Goal: Information Seeking & Learning: Learn about a topic

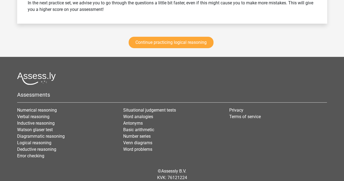
scroll to position [919, 0]
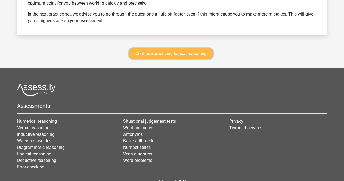
click at [166, 53] on link "Continue practicing logical reasoning" at bounding box center [171, 53] width 85 height 11
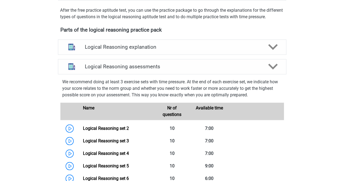
scroll to position [175, 0]
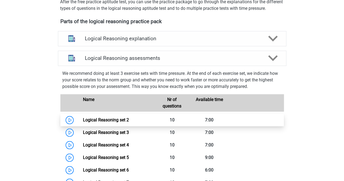
click at [83, 122] on link "Logical Reasoning set 2" at bounding box center [106, 119] width 46 height 5
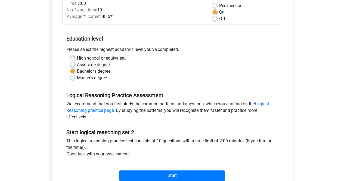
scroll to position [136, 0]
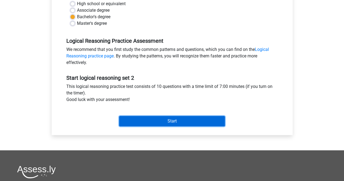
click at [176, 119] on input "Start" at bounding box center [172, 121] width 106 height 10
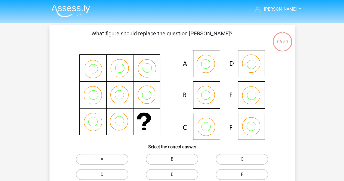
scroll to position [27, 0]
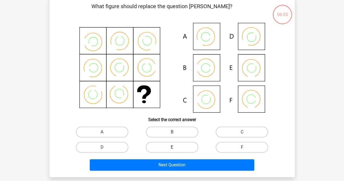
click at [185, 148] on label "E" at bounding box center [172, 147] width 53 height 11
click at [175, 148] on input "E" at bounding box center [174, 149] width 4 height 4
radio input "true"
click at [233, 132] on label "C" at bounding box center [242, 132] width 53 height 11
click at [242, 132] on input "C" at bounding box center [244, 134] width 4 height 4
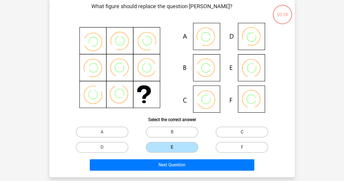
radio input "true"
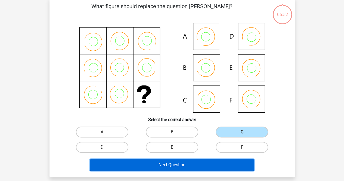
click at [180, 166] on button "Next Question" at bounding box center [172, 164] width 165 height 11
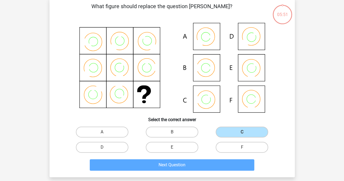
scroll to position [25, 0]
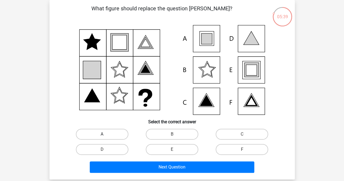
click at [122, 129] on label "A" at bounding box center [102, 134] width 53 height 11
click at [106, 134] on input "A" at bounding box center [104, 136] width 4 height 4
radio input "true"
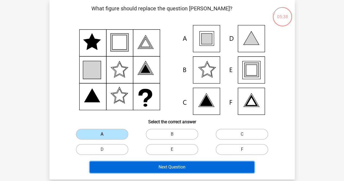
click at [164, 166] on button "Next Question" at bounding box center [172, 166] width 165 height 11
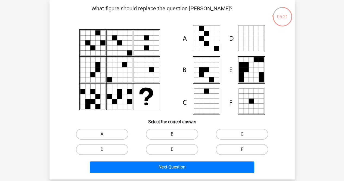
click at [112, 133] on label "A" at bounding box center [102, 134] width 53 height 11
click at [106, 134] on input "A" at bounding box center [104, 136] width 4 height 4
radio input "true"
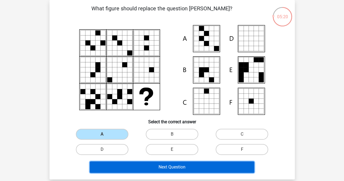
click at [177, 168] on button "Next Question" at bounding box center [172, 166] width 165 height 11
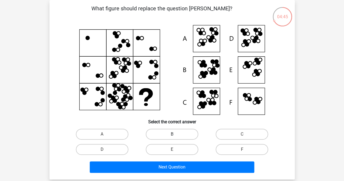
click at [165, 135] on label "B" at bounding box center [172, 134] width 53 height 11
click at [172, 135] on input "B" at bounding box center [174, 136] width 4 height 4
radio input "true"
click at [175, 150] on input "E" at bounding box center [174, 151] width 4 height 4
radio input "true"
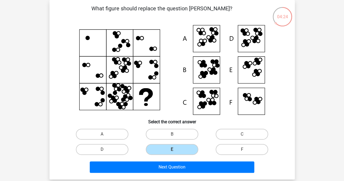
click at [173, 135] on input "B" at bounding box center [174, 136] width 4 height 4
radio input "true"
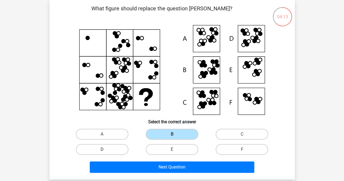
click at [101, 150] on label "D" at bounding box center [102, 149] width 53 height 11
click at [102, 150] on input "D" at bounding box center [104, 151] width 4 height 4
radio input "true"
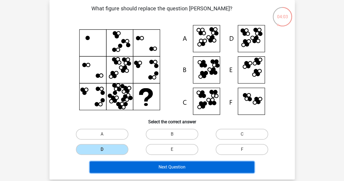
click at [181, 165] on button "Next Question" at bounding box center [172, 166] width 165 height 11
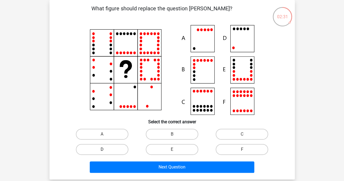
drag, startPoint x: 108, startPoint y: 148, endPoint x: 115, endPoint y: 152, distance: 8.5
click at [123, 146] on label "D" at bounding box center [102, 149] width 53 height 11
click at [106, 149] on input "D" at bounding box center [104, 151] width 4 height 4
radio input "true"
click at [115, 152] on label "D" at bounding box center [102, 149] width 53 height 11
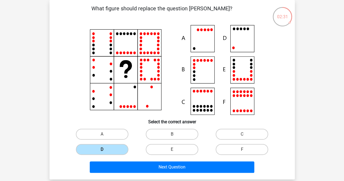
click at [106, 152] on input "D" at bounding box center [104, 151] width 4 height 4
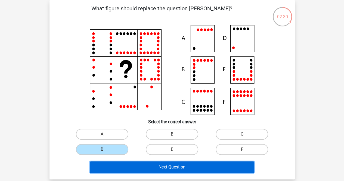
click at [160, 166] on button "Next Question" at bounding box center [172, 166] width 165 height 11
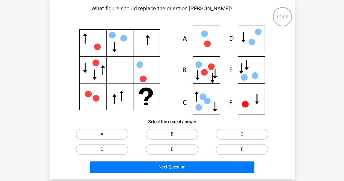
click at [107, 135] on label "A" at bounding box center [102, 134] width 53 height 11
click at [106, 135] on input "A" at bounding box center [104, 136] width 4 height 4
radio input "true"
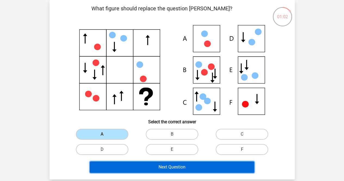
click at [163, 166] on button "Next Question" at bounding box center [172, 166] width 165 height 11
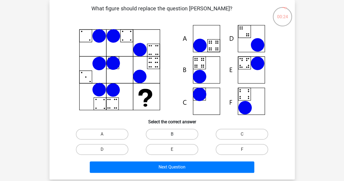
click at [183, 133] on label "B" at bounding box center [172, 134] width 53 height 11
click at [175, 134] on input "B" at bounding box center [174, 136] width 4 height 4
radio input "true"
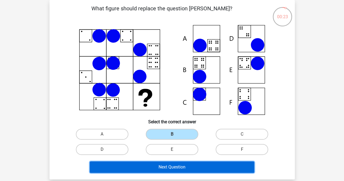
click at [189, 165] on button "Next Question" at bounding box center [172, 166] width 165 height 11
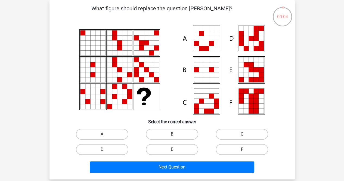
click at [256, 131] on label "C" at bounding box center [242, 134] width 53 height 11
click at [246, 134] on input "C" at bounding box center [244, 136] width 4 height 4
radio input "true"
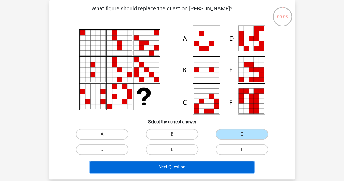
click at [228, 168] on button "Next Question" at bounding box center [172, 166] width 165 height 11
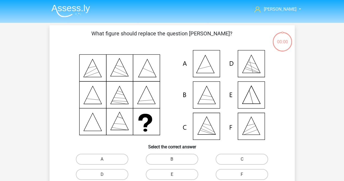
scroll to position [25, 0]
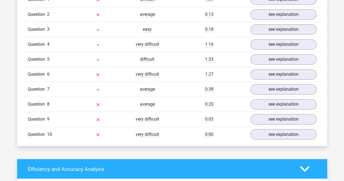
scroll to position [354, 0]
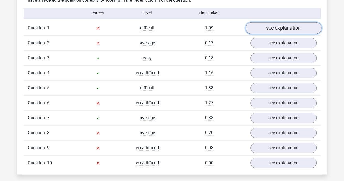
click at [272, 30] on link "see explanation" at bounding box center [283, 28] width 76 height 12
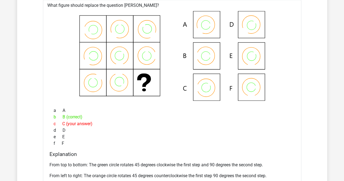
scroll to position [408, 0]
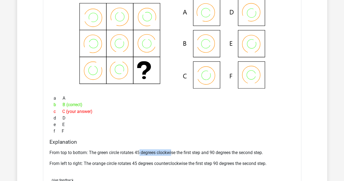
drag, startPoint x: 140, startPoint y: 153, endPoint x: 173, endPoint y: 149, distance: 33.1
click at [173, 149] on p "From top to bottom: The green circle rotates 45 degrees clockwise the first ste…" at bounding box center [172, 152] width 245 height 7
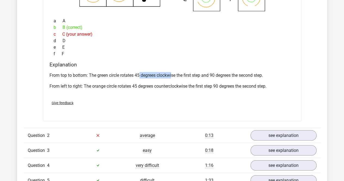
scroll to position [517, 0]
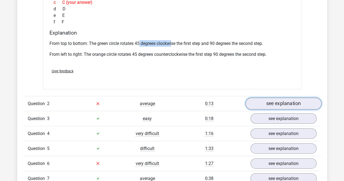
click at [263, 105] on link "see explanation" at bounding box center [283, 104] width 76 height 12
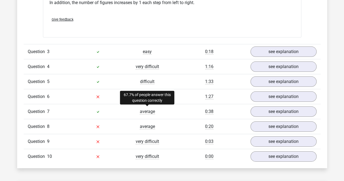
scroll to position [816, 0]
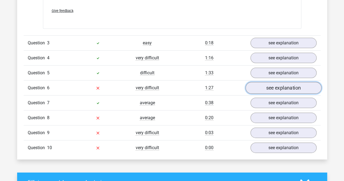
click at [274, 85] on link "see explanation" at bounding box center [283, 88] width 76 height 12
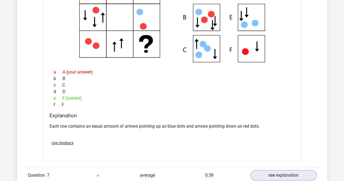
scroll to position [1034, 0]
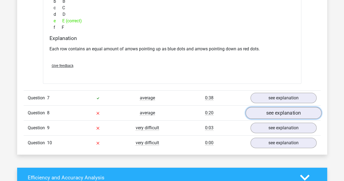
click at [266, 110] on link "see explanation" at bounding box center [283, 113] width 76 height 12
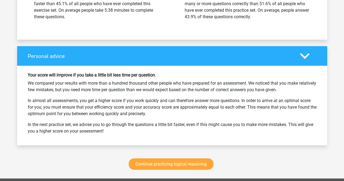
scroll to position [1578, 0]
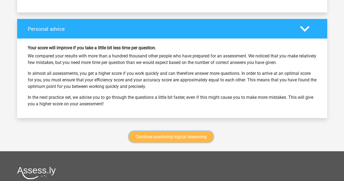
click at [183, 132] on link "Continue practicing logical reasoning" at bounding box center [171, 136] width 85 height 11
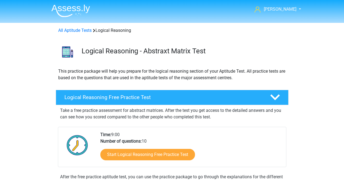
scroll to position [229, 0]
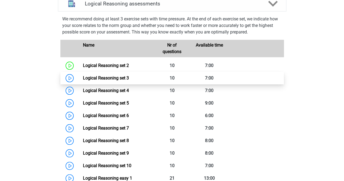
click at [83, 81] on link "Logical Reasoning set 3" at bounding box center [106, 77] width 46 height 5
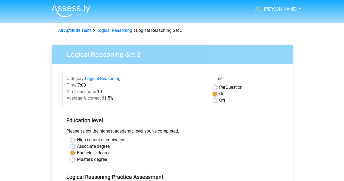
click at [219, 99] on label "Off" at bounding box center [222, 100] width 6 height 7
click at [215, 99] on input "Off" at bounding box center [215, 99] width 4 height 5
radio input "true"
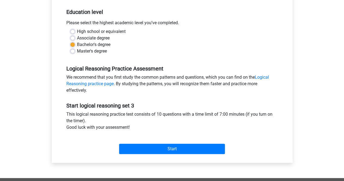
scroll to position [109, 0]
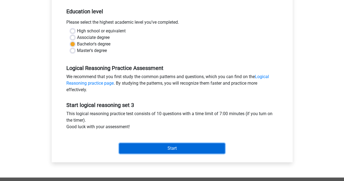
drag, startPoint x: 176, startPoint y: 148, endPoint x: 206, endPoint y: 38, distance: 114.6
click at [202, 42] on form "Category: Logical Reasoning Time: 7:00 Nr of questions: 10 Average % correct: 6…" at bounding box center [172, 59] width 220 height 194
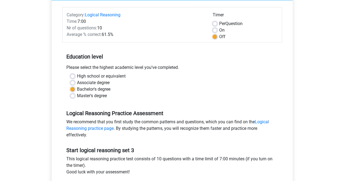
scroll to position [27, 0]
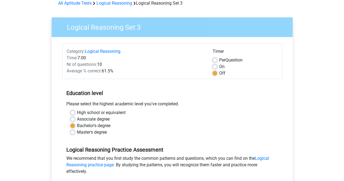
click at [219, 65] on label "On" at bounding box center [221, 66] width 5 height 7
click at [215, 65] on input "On" at bounding box center [215, 65] width 4 height 5
radio input "true"
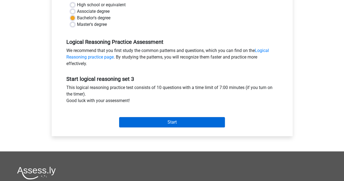
scroll to position [136, 0]
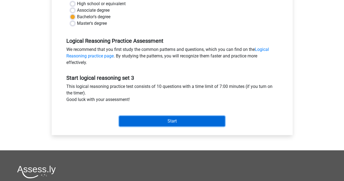
click at [172, 118] on input "Start" at bounding box center [172, 121] width 106 height 10
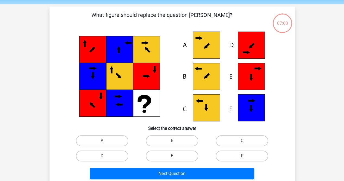
scroll to position [27, 0]
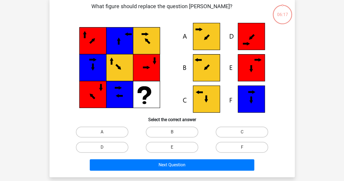
click at [199, 36] on icon at bounding box center [206, 36] width 27 height 27
click at [115, 127] on label "A" at bounding box center [102, 132] width 53 height 11
click at [106, 132] on input "A" at bounding box center [104, 134] width 4 height 4
radio input "true"
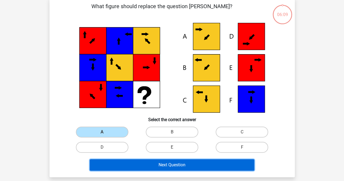
click at [144, 164] on button "Next Question" at bounding box center [172, 164] width 165 height 11
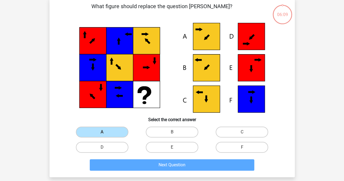
scroll to position [25, 0]
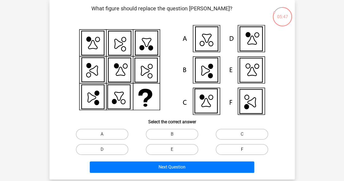
click at [249, 150] on label "F" at bounding box center [242, 149] width 53 height 11
click at [246, 150] on input "F" at bounding box center [244, 151] width 4 height 4
radio input "true"
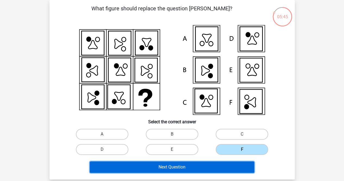
click at [209, 168] on button "Next Question" at bounding box center [172, 166] width 165 height 11
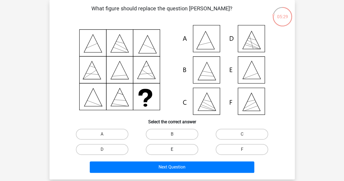
click at [169, 149] on label "E" at bounding box center [172, 149] width 53 height 11
click at [172, 149] on input "E" at bounding box center [174, 151] width 4 height 4
radio input "true"
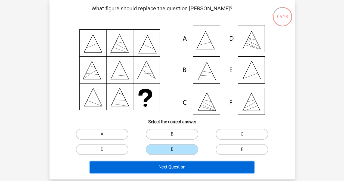
click at [175, 167] on button "Next Question" at bounding box center [172, 166] width 165 height 11
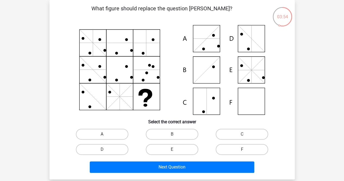
click at [107, 134] on label "A" at bounding box center [102, 134] width 53 height 11
click at [106, 134] on input "A" at bounding box center [104, 136] width 4 height 4
radio input "true"
click at [199, 174] on div "Next Question" at bounding box center [172, 168] width 210 height 14
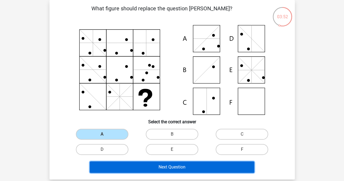
click at [206, 170] on button "Next Question" at bounding box center [172, 166] width 165 height 11
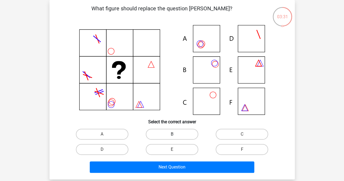
click at [184, 134] on label "B" at bounding box center [172, 134] width 53 height 11
click at [175, 134] on input "B" at bounding box center [174, 136] width 4 height 4
radio input "true"
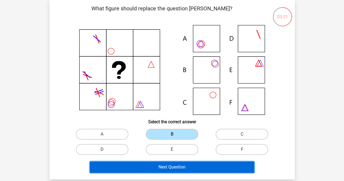
click at [192, 167] on button "Next Question" at bounding box center [172, 166] width 165 height 11
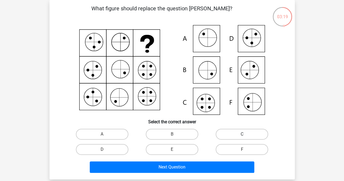
click at [227, 132] on label "C" at bounding box center [242, 134] width 53 height 11
click at [242, 134] on input "C" at bounding box center [244, 136] width 4 height 4
radio input "true"
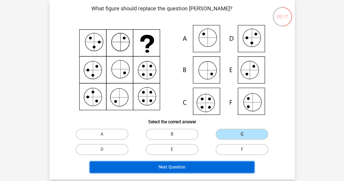
click at [198, 168] on button "Next Question" at bounding box center [172, 166] width 165 height 11
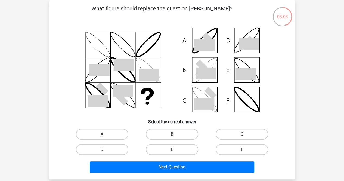
click at [235, 134] on label "C" at bounding box center [242, 134] width 53 height 11
click at [242, 134] on input "C" at bounding box center [244, 136] width 4 height 4
radio input "true"
click at [201, 174] on div "Next Question" at bounding box center [172, 168] width 210 height 14
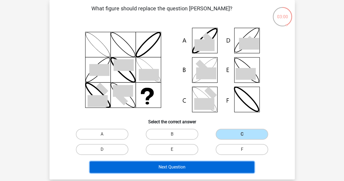
click at [201, 167] on button "Next Question" at bounding box center [172, 166] width 165 height 11
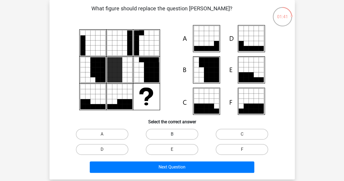
click at [178, 130] on label "B" at bounding box center [172, 134] width 53 height 11
click at [175, 134] on input "B" at bounding box center [174, 136] width 4 height 4
radio input "true"
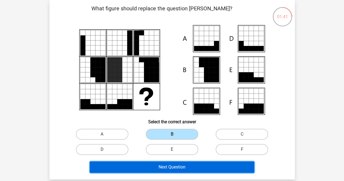
click at [197, 165] on button "Next Question" at bounding box center [172, 166] width 165 height 11
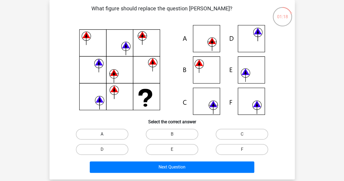
click at [118, 135] on label "A" at bounding box center [102, 134] width 53 height 11
click at [106, 135] on input "A" at bounding box center [104, 136] width 4 height 4
radio input "true"
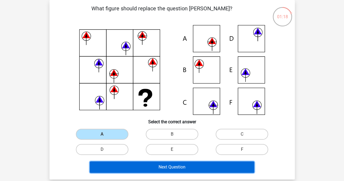
click at [156, 163] on button "Next Question" at bounding box center [172, 166] width 165 height 11
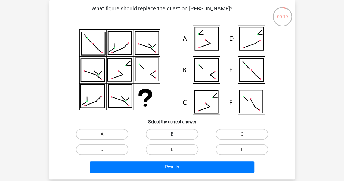
click at [178, 134] on label "B" at bounding box center [172, 134] width 53 height 11
click at [175, 134] on input "B" at bounding box center [174, 136] width 4 height 4
radio input "true"
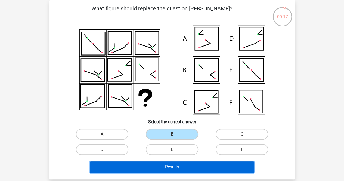
click at [187, 167] on button "Results" at bounding box center [172, 166] width 165 height 11
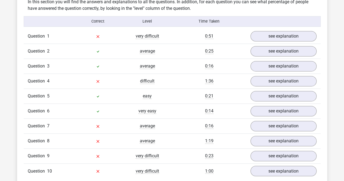
scroll to position [354, 0]
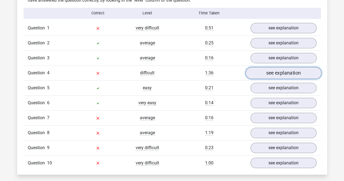
click at [269, 72] on link "see explanation" at bounding box center [283, 73] width 76 height 12
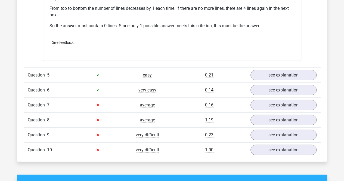
scroll to position [599, 0]
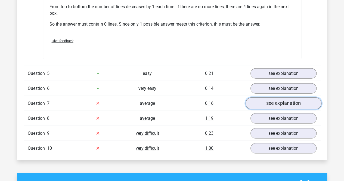
click at [273, 99] on link "see explanation" at bounding box center [283, 103] width 76 height 12
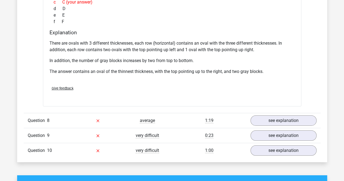
scroll to position [871, 0]
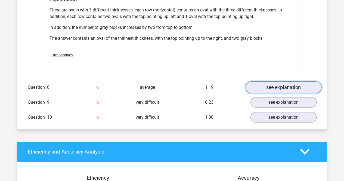
click at [264, 86] on link "see explanation" at bounding box center [283, 87] width 76 height 12
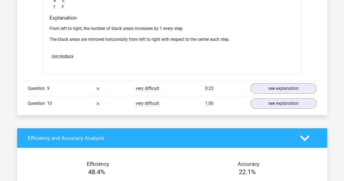
scroll to position [1115, 0]
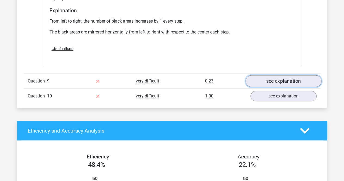
click at [257, 75] on link "see explanation" at bounding box center [283, 81] width 76 height 12
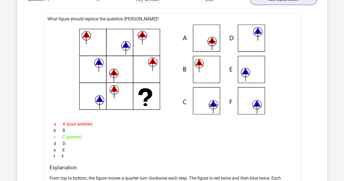
scroll to position [1224, 0]
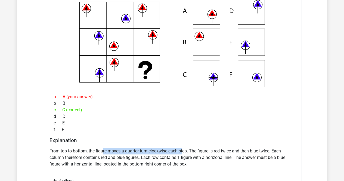
drag, startPoint x: 103, startPoint y: 147, endPoint x: 184, endPoint y: 145, distance: 80.8
click at [184, 148] on p "From top to bottom, the figure moves a quarter turn clockwise each step. The fi…" at bounding box center [172, 158] width 245 height 20
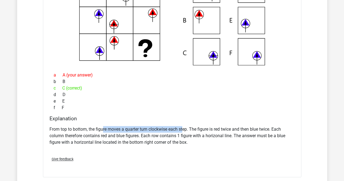
scroll to position [1251, 0]
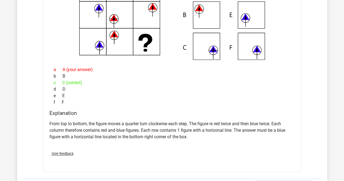
click at [88, 121] on p "From top to bottom, the figure moves a quarter turn clockwise each step. The fi…" at bounding box center [172, 131] width 245 height 20
drag, startPoint x: 92, startPoint y: 120, endPoint x: 175, endPoint y: 120, distance: 82.7
click at [175, 121] on p "From top to bottom, the figure moves a quarter turn clockwise each step. The fi…" at bounding box center [172, 131] width 245 height 20
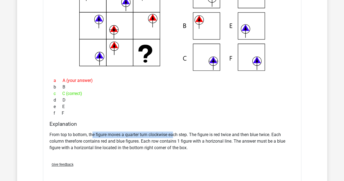
scroll to position [1224, 0]
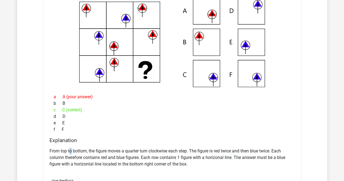
drag, startPoint x: 70, startPoint y: 147, endPoint x: 77, endPoint y: 140, distance: 10.4
click at [73, 148] on p "From top to bottom, the figure moves a quarter turn clockwise each step. The fi…" at bounding box center [172, 158] width 245 height 20
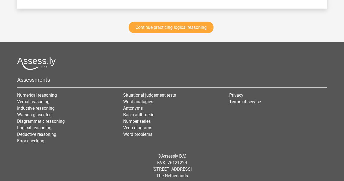
scroll to position [1638, 0]
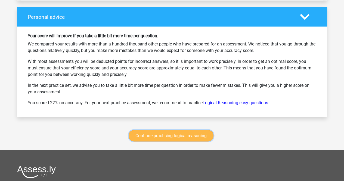
click at [165, 131] on link "Continue practicing logical reasoning" at bounding box center [171, 135] width 85 height 11
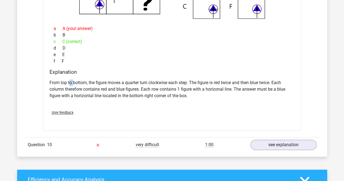
scroll to position [1284, 0]
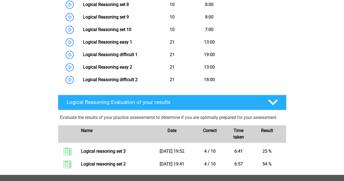
scroll to position [420, 0]
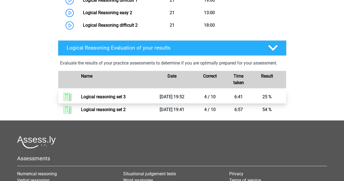
drag, startPoint x: 271, startPoint y: 101, endPoint x: 67, endPoint y: 103, distance: 203.8
click at [81, 99] on link "Logical reasoning set 3" at bounding box center [103, 96] width 45 height 5
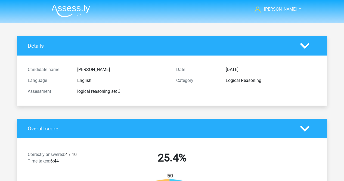
click at [311, 123] on div "Overall score" at bounding box center [172, 129] width 310 height 20
click at [316, 127] on div at bounding box center [308, 129] width 25 height 10
click at [303, 41] on icon at bounding box center [305, 46] width 10 height 10
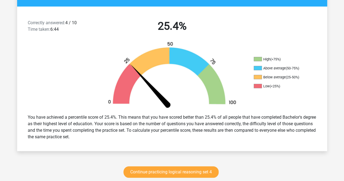
scroll to position [27, 0]
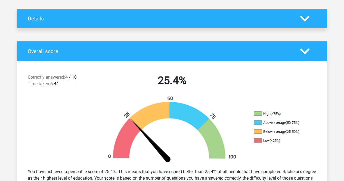
click at [304, 49] on icon at bounding box center [305, 52] width 10 height 10
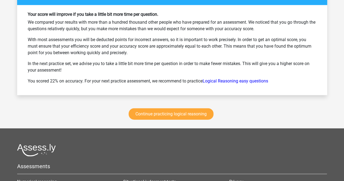
scroll to position [571, 0]
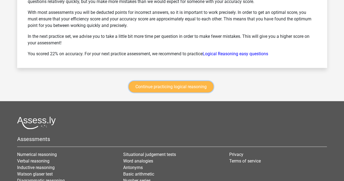
click at [152, 83] on link "Continue practicing logical reasoning" at bounding box center [171, 86] width 85 height 11
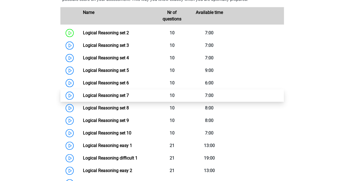
scroll to position [229, 0]
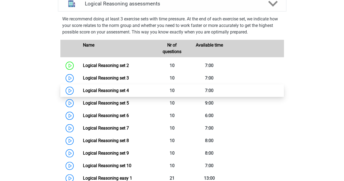
click at [83, 93] on link "Logical Reasoning set 4" at bounding box center [106, 90] width 46 height 5
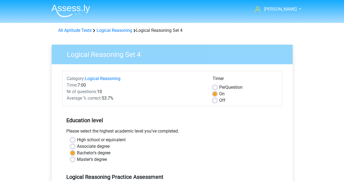
click at [219, 99] on label "Off" at bounding box center [222, 100] width 6 height 7
click at [215, 99] on input "Off" at bounding box center [215, 99] width 4 height 5
radio input "true"
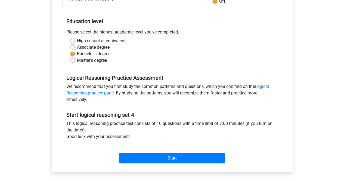
scroll to position [109, 0]
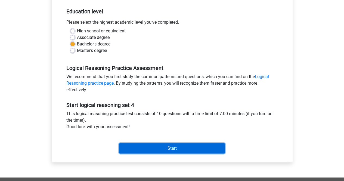
click at [167, 148] on input "Start" at bounding box center [172, 148] width 106 height 10
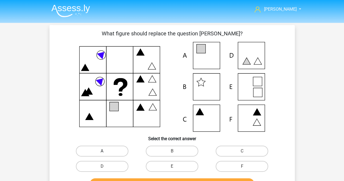
click at [107, 149] on label "A" at bounding box center [102, 151] width 53 height 11
click at [106, 151] on input "A" at bounding box center [104, 153] width 4 height 4
radio input "true"
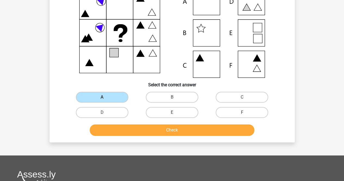
scroll to position [54, 0]
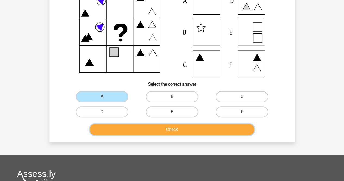
click at [138, 128] on button "Check" at bounding box center [172, 129] width 165 height 11
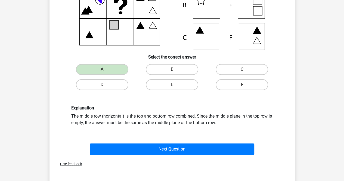
scroll to position [109, 0]
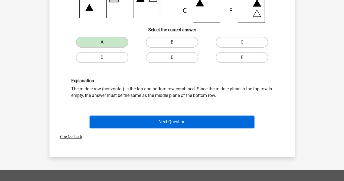
click at [160, 121] on button "Next Question" at bounding box center [172, 121] width 165 height 11
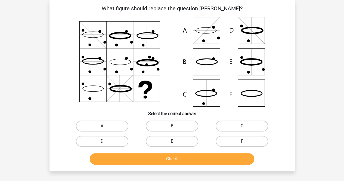
scroll to position [0, 0]
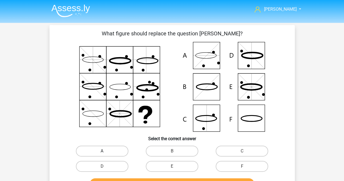
click at [127, 152] on label "A" at bounding box center [102, 151] width 53 height 11
click at [106, 152] on input "A" at bounding box center [104, 153] width 4 height 4
radio input "true"
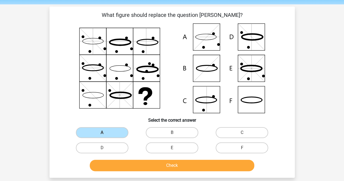
scroll to position [27, 0]
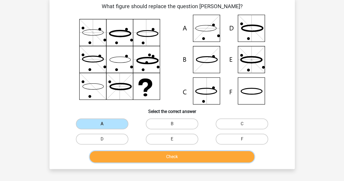
click at [135, 157] on button "Check" at bounding box center [172, 156] width 165 height 11
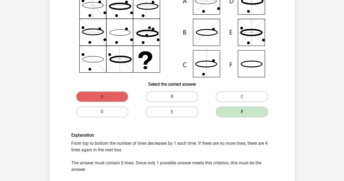
scroll to position [82, 0]
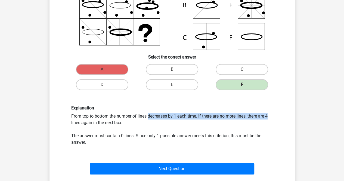
drag, startPoint x: 75, startPoint y: 116, endPoint x: 202, endPoint y: 115, distance: 127.0
click at [202, 115] on div "Explanation From top to bottom the number of lines decreases by 1 each time. If…" at bounding box center [172, 125] width 210 height 40
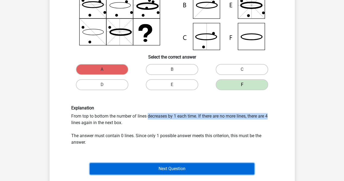
click at [187, 169] on button "Next Question" at bounding box center [172, 168] width 165 height 11
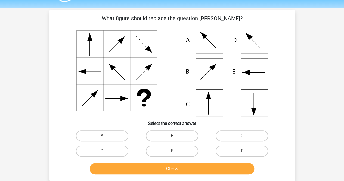
scroll to position [27, 0]
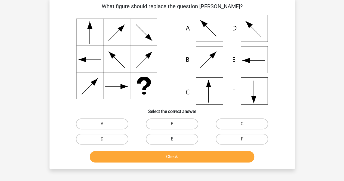
click at [173, 138] on label "E" at bounding box center [172, 139] width 53 height 11
click at [173, 139] on input "E" at bounding box center [174, 141] width 4 height 4
radio input "true"
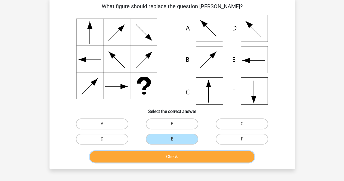
click at [183, 155] on button "Check" at bounding box center [172, 156] width 165 height 11
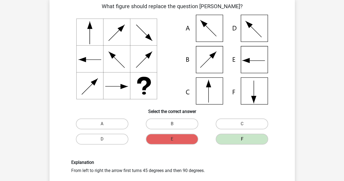
scroll to position [0, 0]
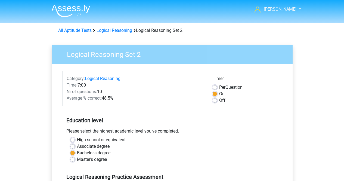
scroll to position [136, 0]
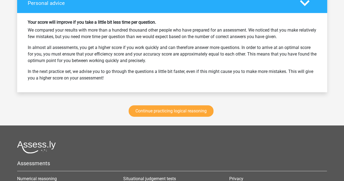
scroll to position [871, 0]
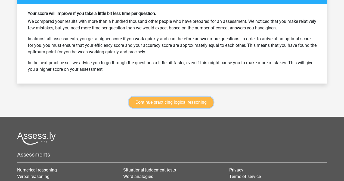
click at [162, 99] on link "Continue practicing logical reasoning" at bounding box center [171, 102] width 85 height 11
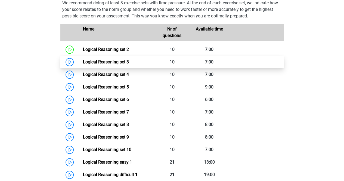
scroll to position [257, 0]
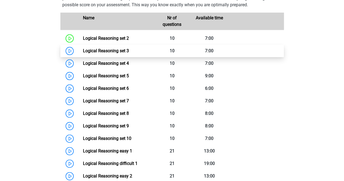
click at [83, 53] on link "Logical Reasoning set 3" at bounding box center [106, 50] width 46 height 5
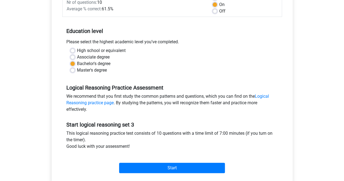
scroll to position [109, 0]
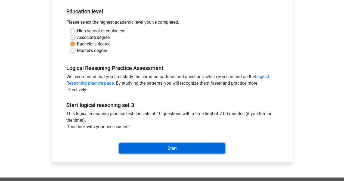
drag, startPoint x: 164, startPoint y: 149, endPoint x: 120, endPoint y: 104, distance: 62.9
click at [94, 92] on form "Category: Logical Reasoning Time: 7:00 Nr of questions: 10 Average % correct: 6…" at bounding box center [172, 59] width 220 height 194
click at [168, 147] on input "Start" at bounding box center [172, 148] width 106 height 10
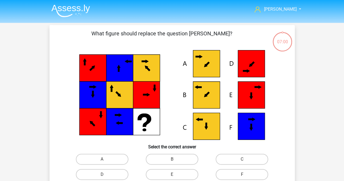
scroll to position [27, 0]
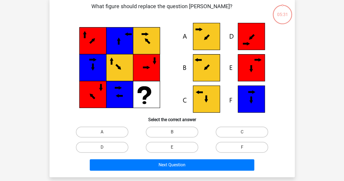
click at [174, 133] on input "B" at bounding box center [174, 134] width 4 height 4
radio input "true"
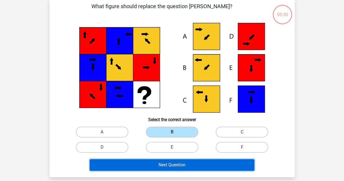
click at [180, 160] on button "Next Question" at bounding box center [172, 164] width 165 height 11
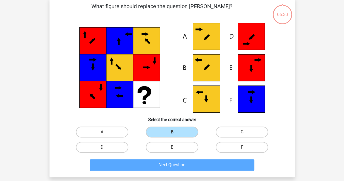
scroll to position [25, 0]
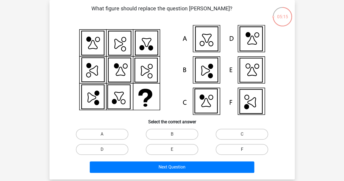
click at [247, 152] on label "F" at bounding box center [242, 149] width 53 height 11
click at [246, 152] on input "F" at bounding box center [244, 151] width 4 height 4
radio input "true"
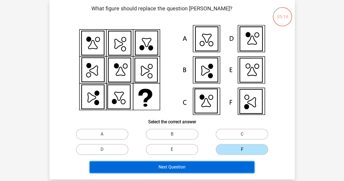
click at [231, 165] on button "Next Question" at bounding box center [172, 166] width 165 height 11
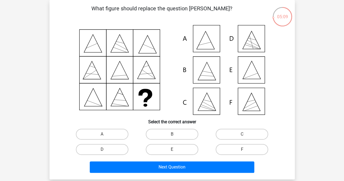
click at [172, 150] on input "E" at bounding box center [174, 151] width 4 height 4
radio input "true"
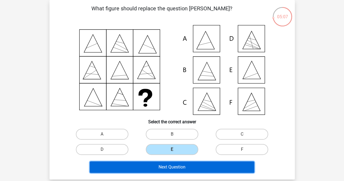
click at [199, 164] on button "Next Question" at bounding box center [172, 166] width 165 height 11
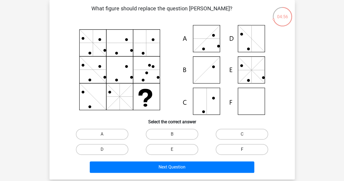
click at [234, 149] on label "F" at bounding box center [242, 149] width 53 height 11
click at [242, 149] on input "F" at bounding box center [244, 151] width 4 height 4
radio input "true"
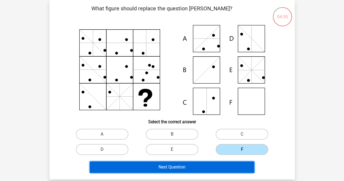
click at [201, 163] on button "Next Question" at bounding box center [172, 166] width 165 height 11
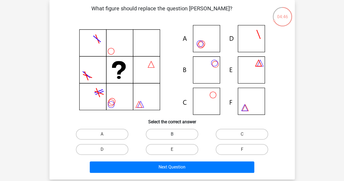
click at [184, 136] on label "B" at bounding box center [172, 134] width 53 height 11
click at [175, 136] on input "B" at bounding box center [174, 136] width 4 height 4
radio input "true"
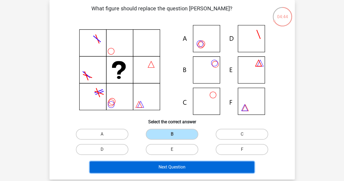
click at [208, 167] on button "Next Question" at bounding box center [172, 166] width 165 height 11
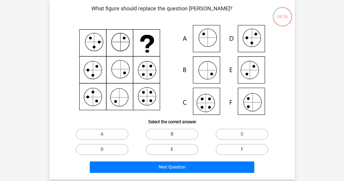
click at [232, 134] on label "C" at bounding box center [242, 134] width 53 height 11
click at [242, 134] on input "C" at bounding box center [244, 136] width 4 height 4
radio input "true"
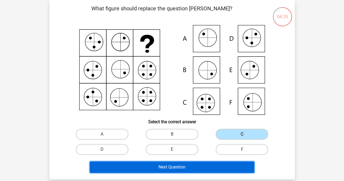
click at [213, 167] on button "Next Question" at bounding box center [172, 166] width 165 height 11
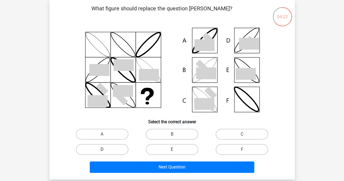
click at [116, 147] on label "D" at bounding box center [102, 149] width 53 height 11
click at [106, 149] on input "D" at bounding box center [104, 151] width 4 height 4
radio input "true"
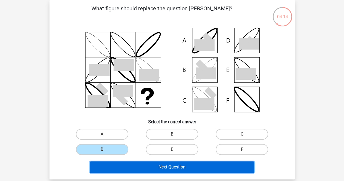
click at [183, 164] on button "Next Question" at bounding box center [172, 166] width 165 height 11
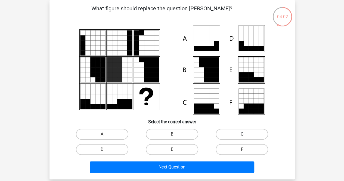
click at [241, 135] on label "C" at bounding box center [242, 134] width 53 height 11
click at [242, 135] on input "C" at bounding box center [244, 136] width 4 height 4
radio input "true"
click at [199, 157] on div "E" at bounding box center [172, 149] width 70 height 15
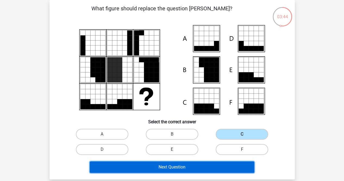
drag, startPoint x: 206, startPoint y: 164, endPoint x: 212, endPoint y: 141, distance: 23.8
click at [209, 123] on div "What figure should replace the question mark?" at bounding box center [172, 89] width 241 height 171
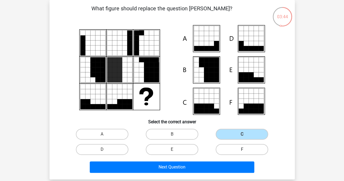
click at [224, 150] on label "F" at bounding box center [242, 149] width 53 height 11
click at [242, 150] on input "F" at bounding box center [244, 151] width 4 height 4
radio input "true"
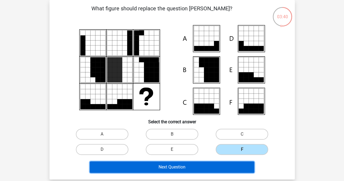
drag, startPoint x: 209, startPoint y: 166, endPoint x: 204, endPoint y: 140, distance: 26.6
click at [204, 140] on div "What figure should replace the question mark?" at bounding box center [172, 89] width 241 height 171
click at [204, 164] on button "Next Question" at bounding box center [172, 166] width 165 height 11
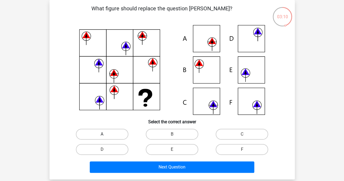
click at [120, 135] on label "A" at bounding box center [102, 134] width 53 height 11
click at [106, 135] on input "A" at bounding box center [104, 136] width 4 height 4
radio input "true"
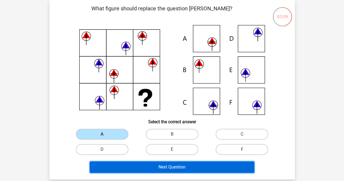
click at [149, 164] on button "Next Question" at bounding box center [172, 166] width 165 height 11
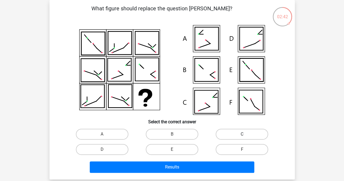
click at [231, 135] on label "C" at bounding box center [242, 134] width 53 height 11
click at [242, 135] on input "C" at bounding box center [244, 136] width 4 height 4
radio input "true"
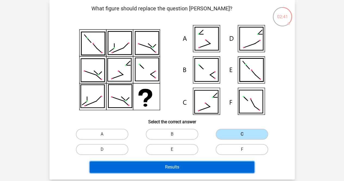
click at [221, 165] on button "Results" at bounding box center [172, 166] width 165 height 11
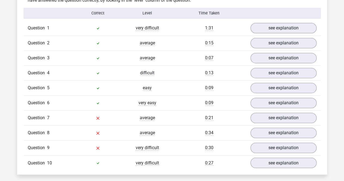
scroll to position [381, 0]
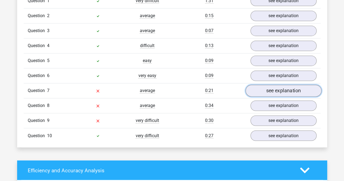
click at [270, 92] on link "see explanation" at bounding box center [283, 91] width 76 height 12
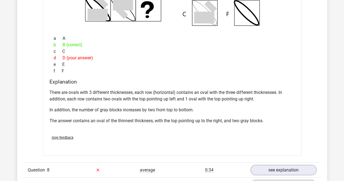
scroll to position [599, 0]
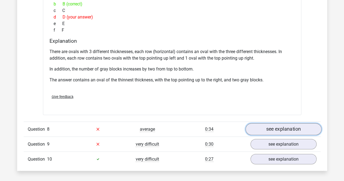
click at [286, 128] on link "see explanation" at bounding box center [283, 129] width 76 height 12
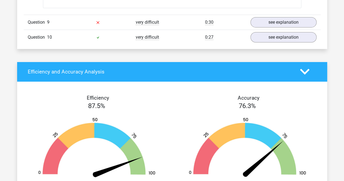
scroll to position [952, 0]
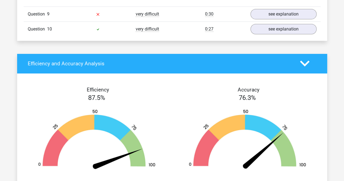
click at [306, 59] on icon at bounding box center [305, 64] width 10 height 10
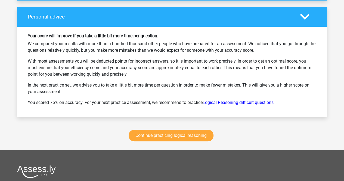
scroll to position [1034, 0]
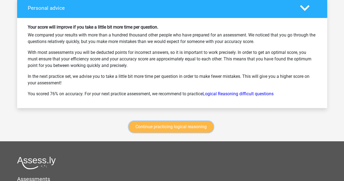
click at [180, 122] on link "Continue practicing logical reasoning" at bounding box center [171, 126] width 85 height 11
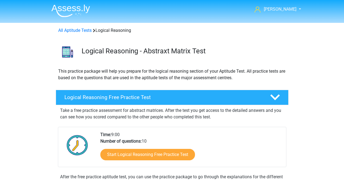
scroll to position [229, 0]
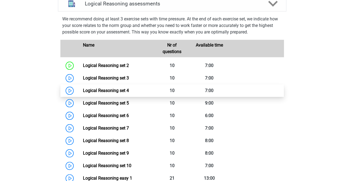
click at [83, 93] on link "Logical Reasoning set 4" at bounding box center [106, 90] width 46 height 5
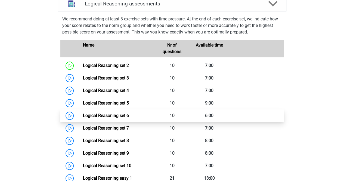
click at [83, 118] on link "Logical Reasoning set 6" at bounding box center [106, 115] width 46 height 5
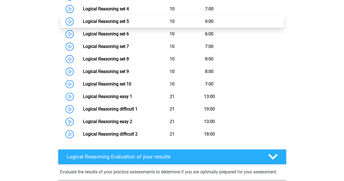
scroll to position [284, 0]
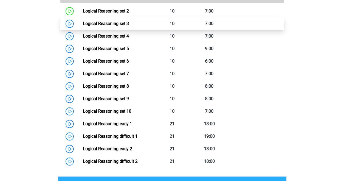
click at [103, 26] on link "Logical Reasoning set 3" at bounding box center [106, 23] width 46 height 5
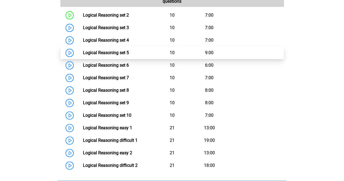
scroll to position [229, 0]
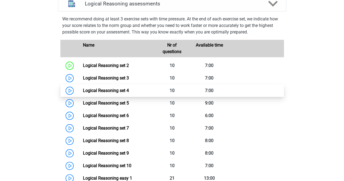
click at [83, 93] on link "Logical Reasoning set 4" at bounding box center [106, 90] width 46 height 5
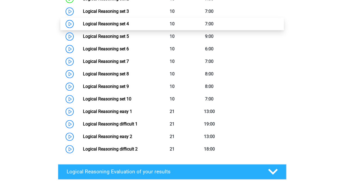
scroll to position [284, 0]
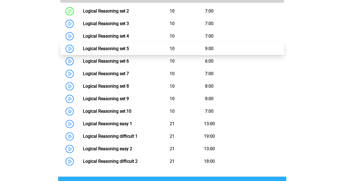
click at [83, 51] on link "Logical Reasoning set 5" at bounding box center [106, 48] width 46 height 5
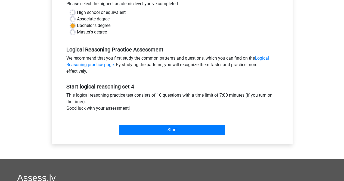
scroll to position [136, 0]
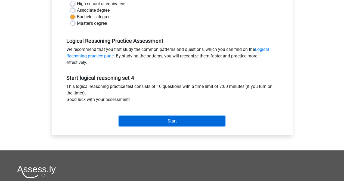
click at [176, 121] on input "Start" at bounding box center [172, 121] width 106 height 10
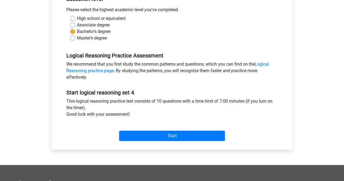
scroll to position [109, 0]
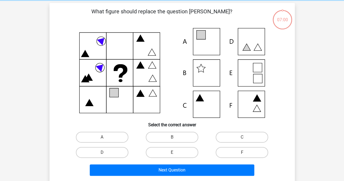
scroll to position [27, 0]
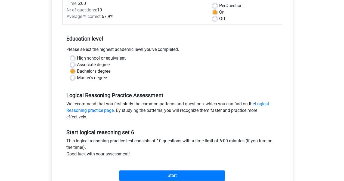
scroll to position [136, 0]
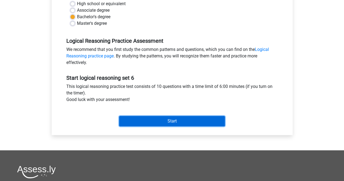
click at [165, 120] on input "Start" at bounding box center [172, 121] width 106 height 10
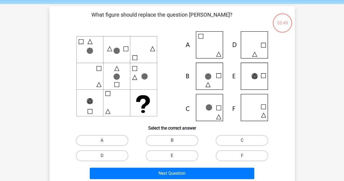
scroll to position [27, 0]
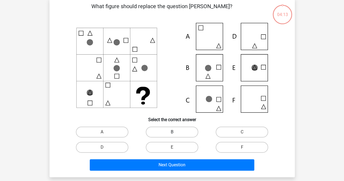
click at [164, 131] on label "B" at bounding box center [172, 132] width 53 height 11
click at [172, 132] on input "B" at bounding box center [174, 134] width 4 height 4
radio input "true"
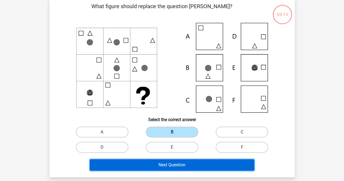
click at [175, 162] on button "Next Question" at bounding box center [172, 164] width 165 height 11
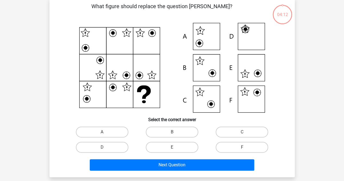
scroll to position [25, 0]
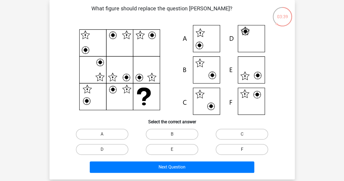
click at [229, 150] on label "F" at bounding box center [242, 149] width 53 height 11
click at [242, 150] on input "F" at bounding box center [244, 151] width 4 height 4
radio input "true"
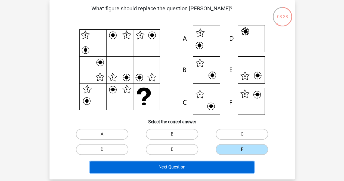
click at [219, 166] on button "Next Question" at bounding box center [172, 166] width 165 height 11
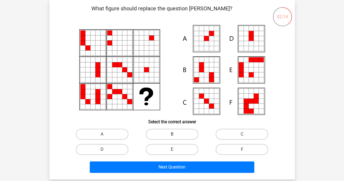
click at [183, 134] on label "B" at bounding box center [172, 134] width 53 height 11
click at [175, 134] on input "B" at bounding box center [174, 136] width 4 height 4
radio input "true"
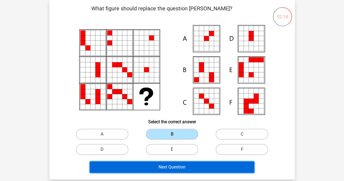
drag, startPoint x: 195, startPoint y: 168, endPoint x: 196, endPoint y: 162, distance: 5.8
click at [195, 167] on button "Next Question" at bounding box center [172, 166] width 165 height 11
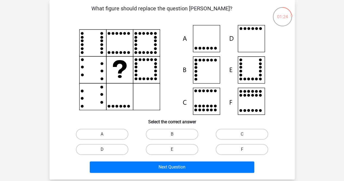
click at [121, 149] on label "D" at bounding box center [102, 149] width 53 height 11
click at [106, 149] on input "D" at bounding box center [104, 151] width 4 height 4
radio input "true"
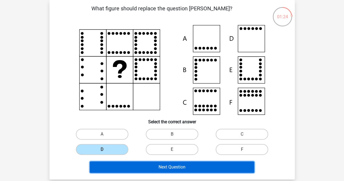
click at [138, 163] on button "Next Question" at bounding box center [172, 166] width 165 height 11
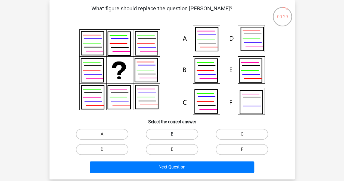
click at [180, 133] on label "B" at bounding box center [172, 134] width 53 height 11
click at [175, 134] on input "B" at bounding box center [174, 136] width 4 height 4
radio input "true"
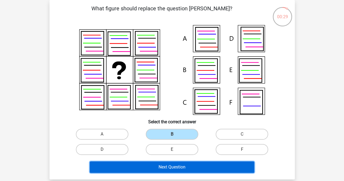
click at [192, 163] on button "Next Question" at bounding box center [172, 166] width 165 height 11
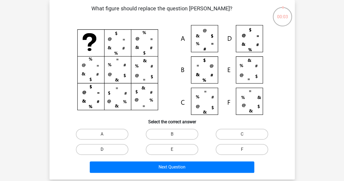
click at [107, 150] on label "D" at bounding box center [102, 149] width 53 height 11
click at [106, 150] on input "D" at bounding box center [104, 151] width 4 height 4
radio input "true"
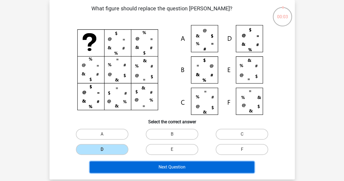
click at [139, 165] on button "Next Question" at bounding box center [172, 166] width 165 height 11
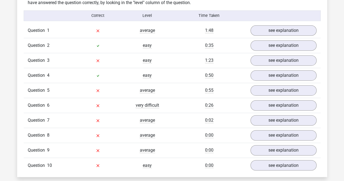
scroll to position [326, 0]
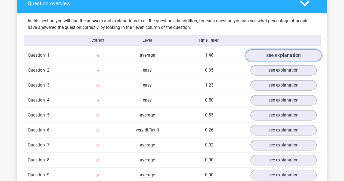
click at [275, 56] on link "see explanation" at bounding box center [283, 56] width 76 height 12
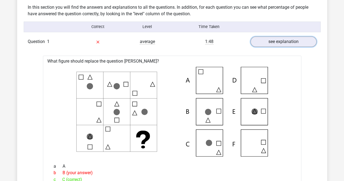
scroll to position [299, 0]
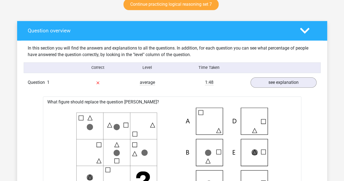
click at [305, 32] on polygon at bounding box center [305, 31] width 10 height 6
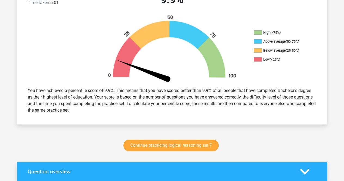
scroll to position [109, 0]
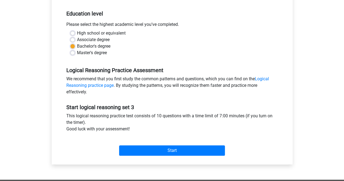
scroll to position [136, 0]
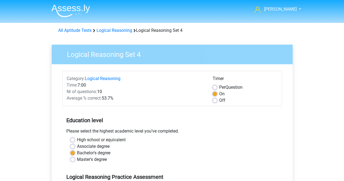
click at [217, 103] on div "Off" at bounding box center [245, 100] width 65 height 7
click at [219, 99] on label "Off" at bounding box center [222, 100] width 6 height 7
click at [216, 99] on input "Off" at bounding box center [215, 99] width 4 height 5
radio input "true"
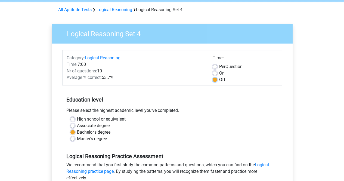
scroll to position [82, 0]
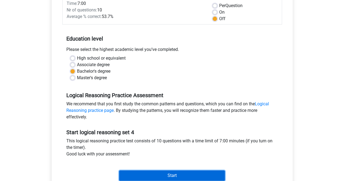
click at [183, 174] on input "Start" at bounding box center [172, 175] width 106 height 10
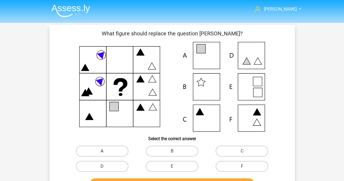
click at [115, 151] on label "A" at bounding box center [102, 151] width 53 height 11
click at [106, 151] on input "A" at bounding box center [104, 153] width 4 height 4
radio input "true"
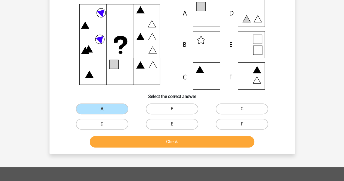
scroll to position [54, 0]
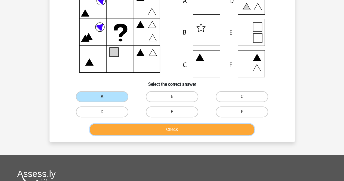
click at [153, 127] on button "Check" at bounding box center [172, 129] width 165 height 11
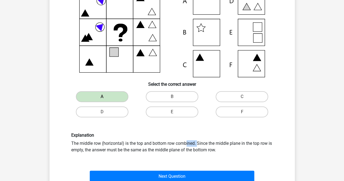
drag, startPoint x: 114, startPoint y: 143, endPoint x: 124, endPoint y: 143, distance: 10.3
click at [124, 143] on div "Explanation The middle row (horizontal) is the top and bottom row combined. Sin…" at bounding box center [172, 142] width 210 height 20
drag, startPoint x: 132, startPoint y: 144, endPoint x: 194, endPoint y: 144, distance: 62.6
click at [194, 144] on div "Explanation The middle row (horizontal) is the top and bottom row combined. Sin…" at bounding box center [172, 142] width 210 height 20
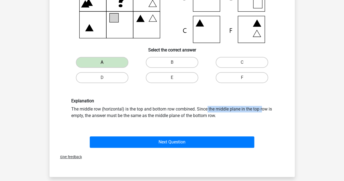
scroll to position [82, 0]
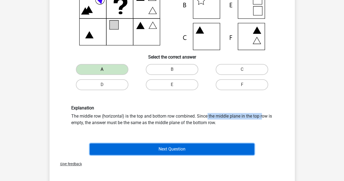
click at [179, 150] on button "Next Question" at bounding box center [172, 148] width 165 height 11
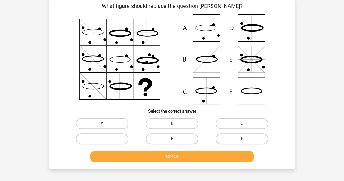
scroll to position [25, 0]
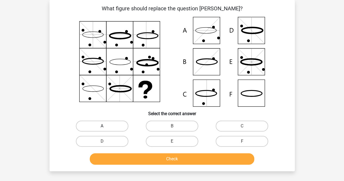
click at [117, 123] on label "A" at bounding box center [102, 126] width 53 height 11
click at [106, 126] on input "A" at bounding box center [104, 128] width 4 height 4
radio input "true"
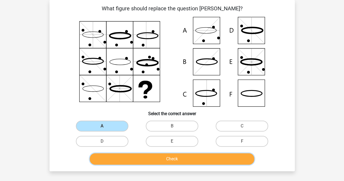
click at [142, 155] on button "Check" at bounding box center [172, 158] width 165 height 11
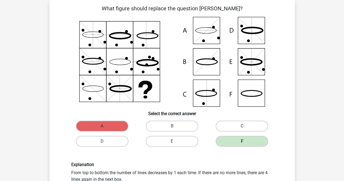
scroll to position [52, 0]
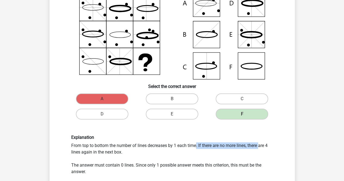
drag, startPoint x: 127, startPoint y: 145, endPoint x: 195, endPoint y: 148, distance: 68.1
click at [195, 148] on div "Explanation From top to bottom the number of lines decreases by 1 each time. If…" at bounding box center [172, 155] width 210 height 40
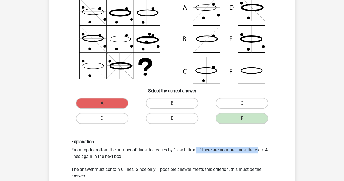
scroll to position [79, 0]
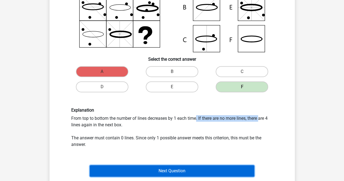
drag, startPoint x: 174, startPoint y: 172, endPoint x: 260, endPoint y: 118, distance: 101.6
click at [260, 119] on div "What figure should replace the question [PERSON_NAME]?" at bounding box center [172, 64] width 241 height 229
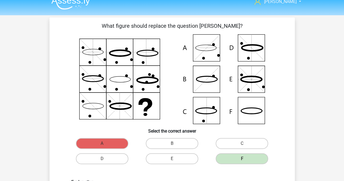
scroll to position [0, 0]
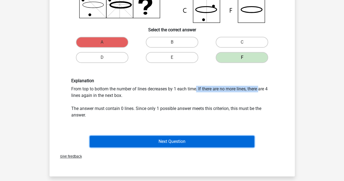
click at [163, 141] on button "Next Question" at bounding box center [172, 141] width 165 height 11
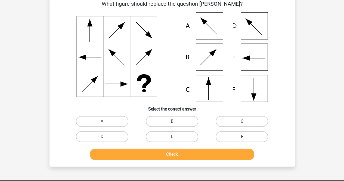
scroll to position [25, 0]
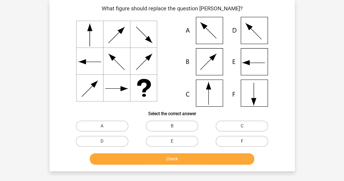
click at [251, 142] on label "F" at bounding box center [242, 141] width 53 height 11
click at [246, 142] on input "F" at bounding box center [244, 143] width 4 height 4
radio input "true"
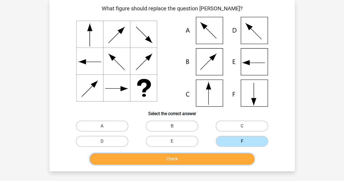
click at [238, 160] on button "Check" at bounding box center [172, 158] width 165 height 11
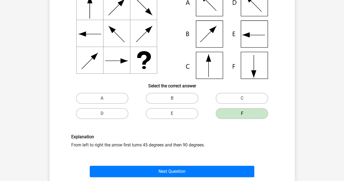
scroll to position [79, 0]
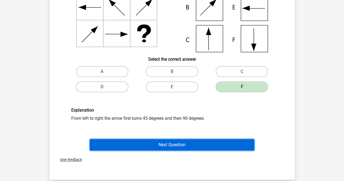
click at [184, 145] on button "Next Question" at bounding box center [172, 144] width 165 height 11
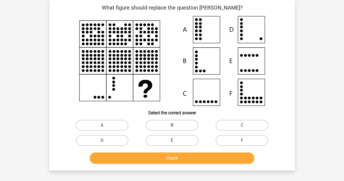
scroll to position [25, 0]
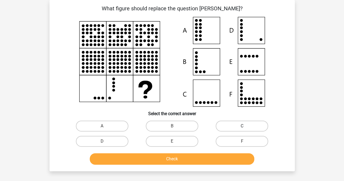
click at [229, 125] on label "C" at bounding box center [242, 126] width 53 height 11
click at [242, 126] on input "C" at bounding box center [244, 128] width 4 height 4
radio input "true"
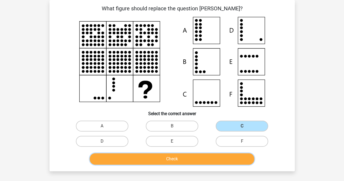
click at [208, 158] on button "Check" at bounding box center [172, 158] width 165 height 11
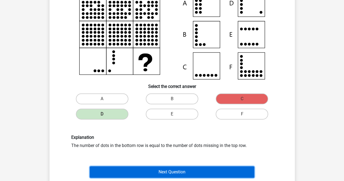
click at [208, 170] on button "Next Question" at bounding box center [172, 171] width 165 height 11
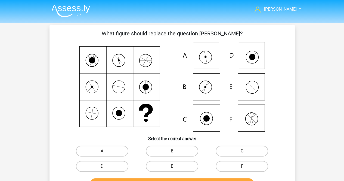
scroll to position [27, 0]
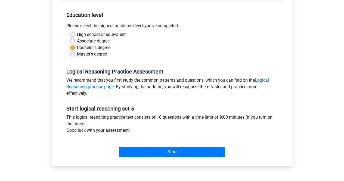
scroll to position [109, 0]
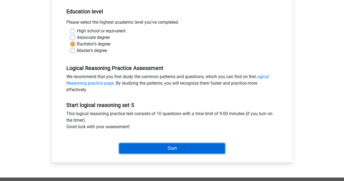
click at [167, 147] on input "Start" at bounding box center [172, 148] width 106 height 10
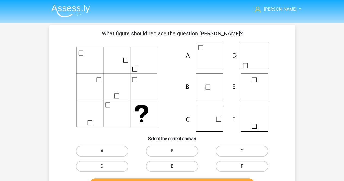
click at [229, 150] on label "C" at bounding box center [242, 151] width 53 height 11
click at [242, 151] on input "C" at bounding box center [244, 153] width 4 height 4
radio input "true"
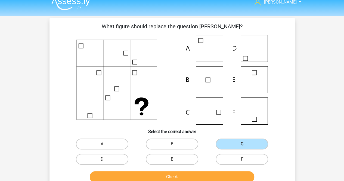
scroll to position [54, 0]
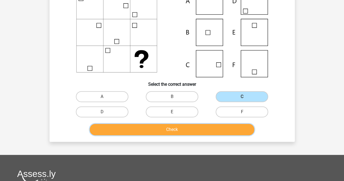
click at [212, 129] on button "Check" at bounding box center [172, 129] width 165 height 11
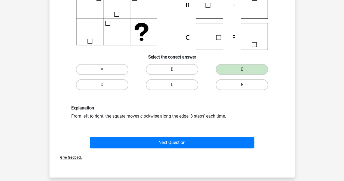
scroll to position [109, 0]
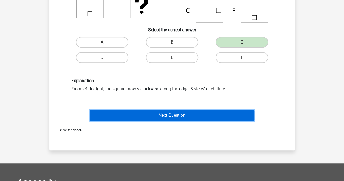
click at [181, 117] on button "Next Question" at bounding box center [172, 115] width 165 height 11
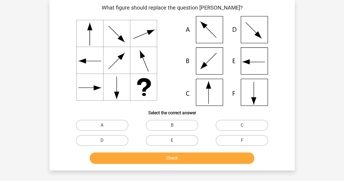
scroll to position [25, 0]
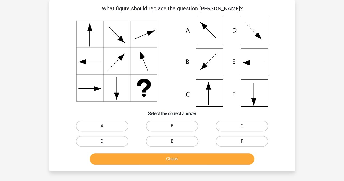
click at [111, 140] on label "D" at bounding box center [102, 141] width 53 height 11
click at [106, 141] on input "D" at bounding box center [104, 143] width 4 height 4
radio input "true"
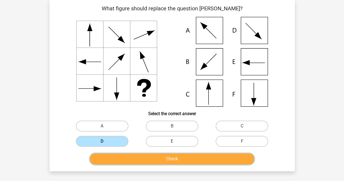
click at [147, 160] on button "Check" at bounding box center [172, 158] width 165 height 11
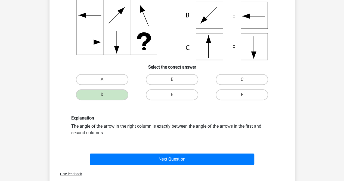
scroll to position [79, 0]
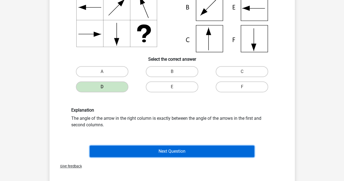
click at [162, 148] on button "Next Question" at bounding box center [172, 151] width 165 height 11
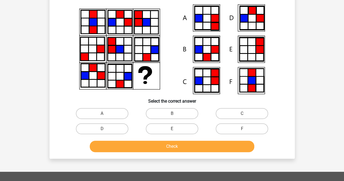
scroll to position [25, 0]
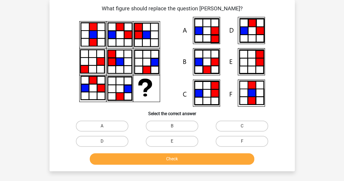
drag, startPoint x: 135, startPoint y: 181, endPoint x: 137, endPoint y: 185, distance: 4.0
click at [137, 181] on html "Alex malin.adeborg@gmail.com Nederlands English" at bounding box center [172, 151] width 344 height 353
drag, startPoint x: 165, startPoint y: 100, endPoint x: 276, endPoint y: 67, distance: 115.9
click at [275, 70] on icon at bounding box center [172, 62] width 219 height 90
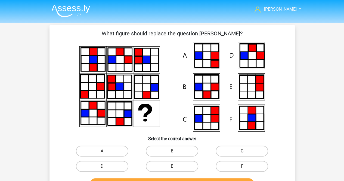
scroll to position [27, 0]
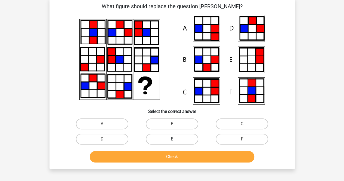
click at [166, 140] on label "E" at bounding box center [172, 139] width 53 height 11
click at [172, 140] on input "E" at bounding box center [174, 141] width 4 height 4
radio input "true"
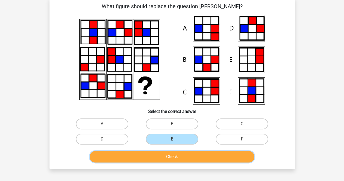
click at [170, 156] on button "Check" at bounding box center [172, 156] width 165 height 11
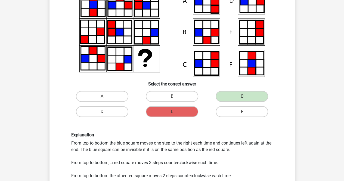
scroll to position [82, 0]
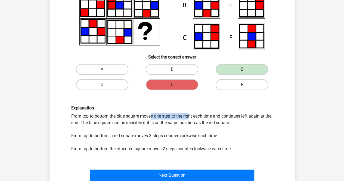
drag, startPoint x: 74, startPoint y: 116, endPoint x: 117, endPoint y: 116, distance: 42.7
click at [117, 116] on div "Explanation From top to bottom the blue square moves one step to the right each…" at bounding box center [172, 128] width 210 height 47
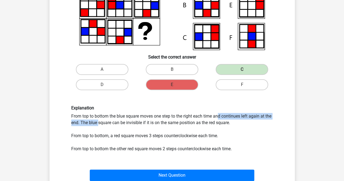
drag, startPoint x: 149, startPoint y: 115, endPoint x: 232, endPoint y: 115, distance: 83.2
click at [232, 115] on div "Explanation From top to bottom the blue square moves one step to the right each…" at bounding box center [172, 128] width 210 height 47
drag, startPoint x: 79, startPoint y: 124, endPoint x: 70, endPoint y: 124, distance: 9.3
click at [70, 124] on div "Explanation From top to bottom the blue square moves one step to the right each…" at bounding box center [172, 128] width 210 height 47
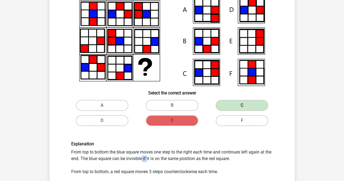
scroll to position [54, 0]
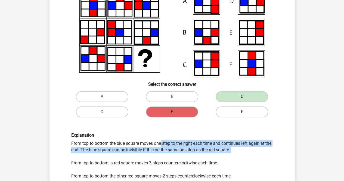
drag, startPoint x: 86, startPoint y: 146, endPoint x: 227, endPoint y: 153, distance: 140.8
click at [227, 153] on div "Explanation From top to bottom the blue square moves one step to the right each…" at bounding box center [172, 155] width 210 height 47
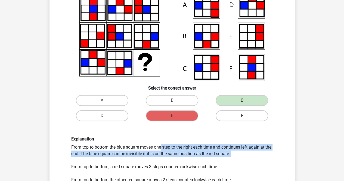
scroll to position [82, 0]
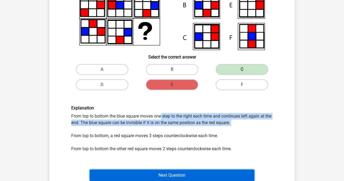
click at [168, 174] on button "Next Question" at bounding box center [172, 174] width 165 height 11
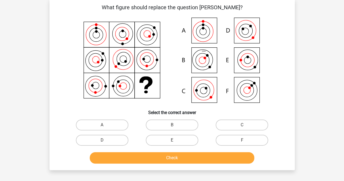
scroll to position [25, 0]
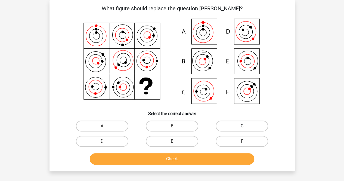
click at [223, 129] on label "C" at bounding box center [242, 126] width 53 height 11
click at [242, 129] on input "C" at bounding box center [244, 128] width 4 height 4
radio input "true"
click at [213, 153] on div "Check" at bounding box center [172, 158] width 228 height 18
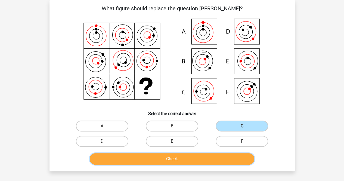
click at [214, 157] on button "Check" at bounding box center [172, 158] width 165 height 11
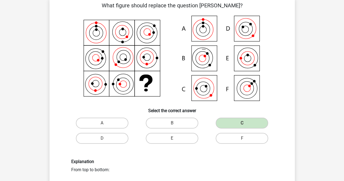
scroll to position [0, 0]
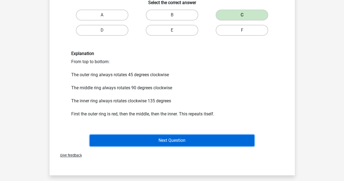
click at [185, 139] on button "Next Question" at bounding box center [172, 140] width 165 height 11
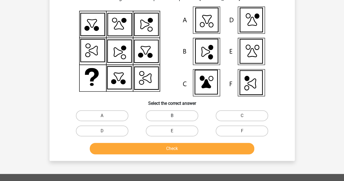
scroll to position [25, 0]
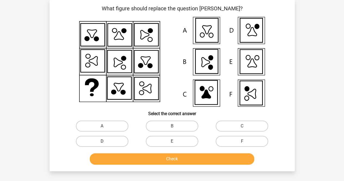
click at [112, 143] on label "D" at bounding box center [102, 141] width 53 height 11
click at [106, 143] on input "D" at bounding box center [104, 143] width 4 height 4
radio input "true"
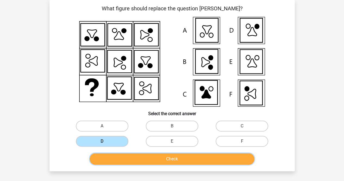
click at [156, 158] on button "Check" at bounding box center [172, 158] width 165 height 11
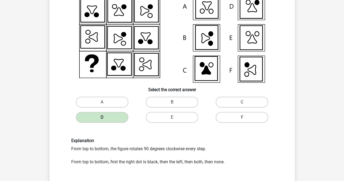
scroll to position [82, 0]
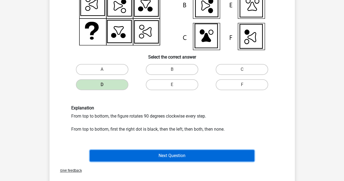
click at [187, 155] on button "Next Question" at bounding box center [172, 155] width 165 height 11
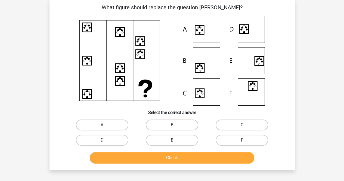
scroll to position [25, 0]
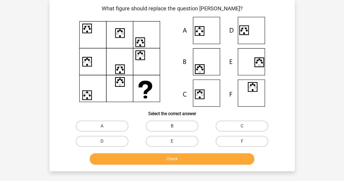
click at [163, 126] on label "B" at bounding box center [172, 126] width 53 height 11
click at [172, 126] on input "B" at bounding box center [174, 128] width 4 height 4
radio input "true"
click at [167, 142] on label "E" at bounding box center [172, 141] width 53 height 11
click at [172, 142] on input "E" at bounding box center [174, 143] width 4 height 4
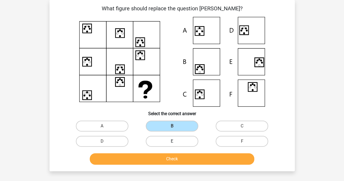
radio input "true"
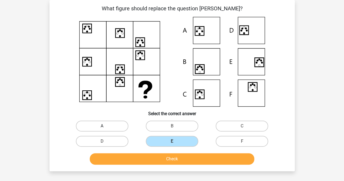
click at [116, 128] on label "A" at bounding box center [102, 126] width 53 height 11
click at [106, 128] on input "A" at bounding box center [104, 128] width 4 height 4
radio input "true"
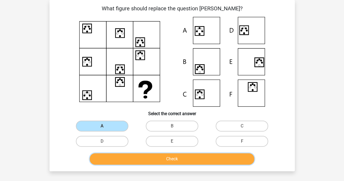
click at [158, 159] on button "Check" at bounding box center [172, 158] width 165 height 11
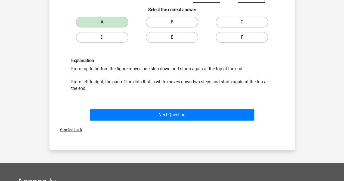
scroll to position [134, 0]
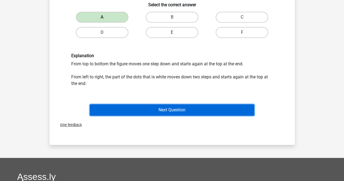
click at [156, 112] on button "Next Question" at bounding box center [172, 109] width 165 height 11
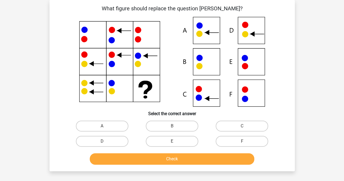
scroll to position [0, 0]
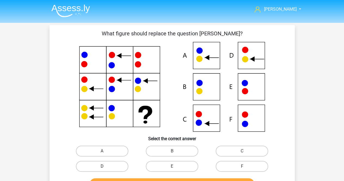
click at [124, 167] on label "D" at bounding box center [102, 166] width 53 height 11
click at [106, 167] on input "D" at bounding box center [104, 168] width 4 height 4
radio input "true"
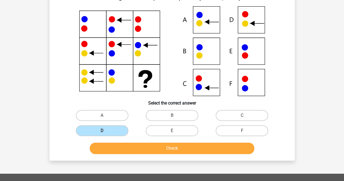
scroll to position [27, 0]
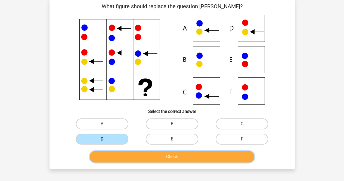
click at [162, 159] on button "Check" at bounding box center [172, 156] width 165 height 11
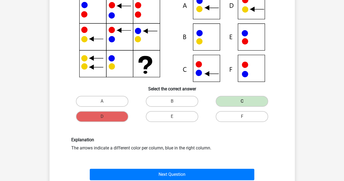
scroll to position [54, 0]
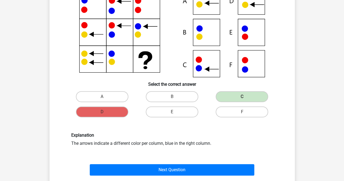
drag, startPoint x: 141, startPoint y: 144, endPoint x: 202, endPoint y: 144, distance: 60.9
click at [202, 144] on div "Explanation The arrows indicate a different color per column, blue in the right…" at bounding box center [172, 139] width 210 height 14
drag, startPoint x: 121, startPoint y: 141, endPoint x: 139, endPoint y: 143, distance: 18.8
click at [139, 143] on div "Explanation The arrows indicate a different color per column, blue in the right…" at bounding box center [172, 139] width 210 height 14
drag, startPoint x: 92, startPoint y: 145, endPoint x: 162, endPoint y: 145, distance: 70.2
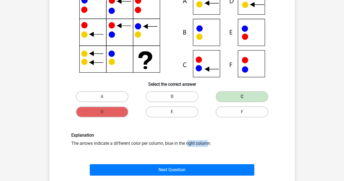
click at [162, 145] on div "Explanation The arrows indicate a different color per column, blue in the right…" at bounding box center [172, 139] width 210 height 14
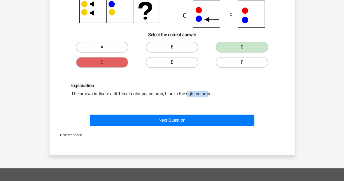
scroll to position [109, 0]
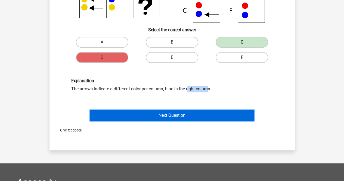
click at [180, 116] on button "Next Question" at bounding box center [172, 115] width 165 height 11
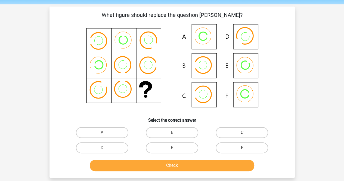
scroll to position [27, 0]
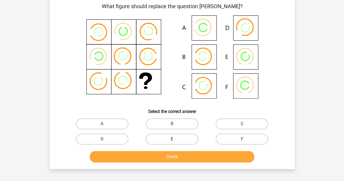
click at [182, 138] on label "E" at bounding box center [172, 139] width 53 height 11
click at [175, 139] on input "E" at bounding box center [174, 141] width 4 height 4
radio input "true"
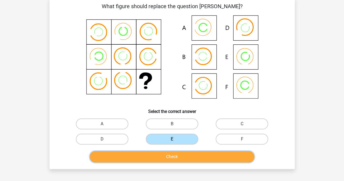
click at [203, 157] on button "Check" at bounding box center [172, 156] width 165 height 11
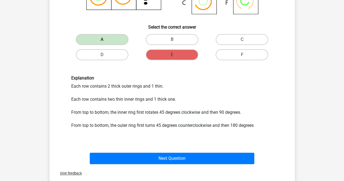
scroll to position [82, 0]
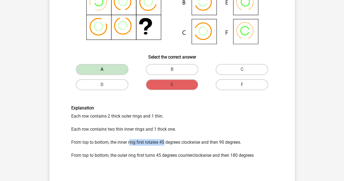
drag, startPoint x: 129, startPoint y: 143, endPoint x: 165, endPoint y: 140, distance: 35.8
click at [165, 140] on div "Explanation Each row contains 2 thick outer rings and 1 thin. Each row contains…" at bounding box center [172, 135] width 210 height 60
drag, startPoint x: 104, startPoint y: 158, endPoint x: 152, endPoint y: 156, distance: 47.1
click at [152, 156] on div "Explanation Each row contains 2 thick outer rings and 1 thin. Each row contains…" at bounding box center [172, 135] width 210 height 60
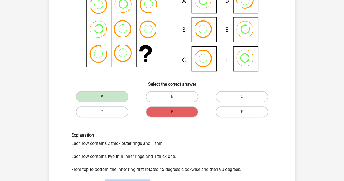
scroll to position [136, 0]
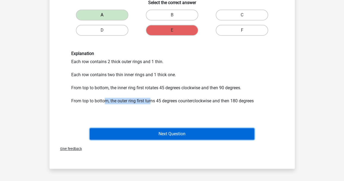
click at [166, 133] on button "Next Question" at bounding box center [172, 133] width 165 height 11
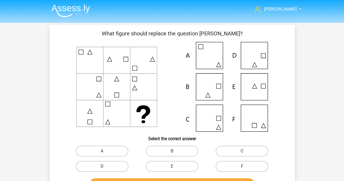
scroll to position [27, 0]
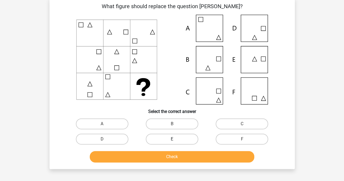
click at [180, 140] on label "E" at bounding box center [172, 139] width 53 height 11
click at [175, 140] on input "E" at bounding box center [174, 141] width 4 height 4
radio input "true"
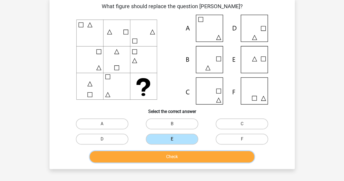
click at [204, 155] on button "Check" at bounding box center [172, 156] width 165 height 11
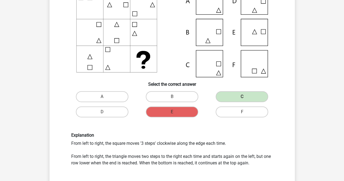
scroll to position [82, 0]
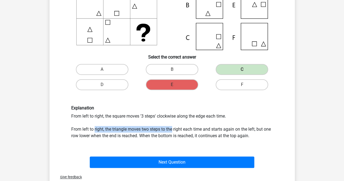
drag, startPoint x: 95, startPoint y: 131, endPoint x: 147, endPoint y: 127, distance: 51.6
click at [172, 130] on div "Explanation From left to right, the square moves '3 steps' clockwise along the …" at bounding box center [172, 121] width 210 height 33
click at [125, 127] on div "Explanation From left to right, the square moves '3 steps' clockwise along the …" at bounding box center [172, 121] width 210 height 33
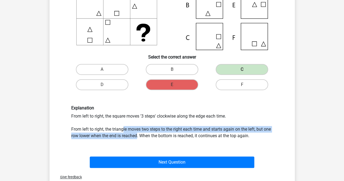
drag, startPoint x: 123, startPoint y: 127, endPoint x: 138, endPoint y: 133, distance: 16.5
click at [138, 133] on div "Explanation From left to right, the square moves '3 steps' clockwise along the …" at bounding box center [172, 121] width 210 height 33
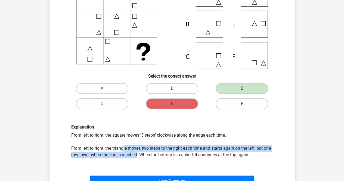
scroll to position [54, 0]
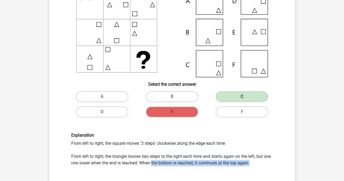
drag, startPoint x: 152, startPoint y: 163, endPoint x: 252, endPoint y: 165, distance: 100.1
click at [252, 165] on div "Explanation From left to right, the square moves '3 steps' clockwise along the …" at bounding box center [172, 148] width 210 height 33
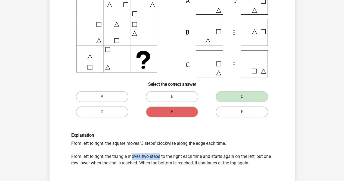
drag, startPoint x: 132, startPoint y: 157, endPoint x: 161, endPoint y: 156, distance: 28.3
click at [161, 156] on div "Explanation From left to right, the square moves '3 steps' clockwise along the …" at bounding box center [172, 148] width 210 height 33
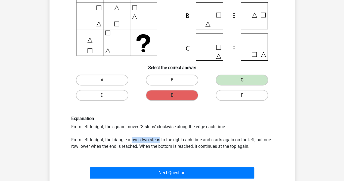
scroll to position [136, 0]
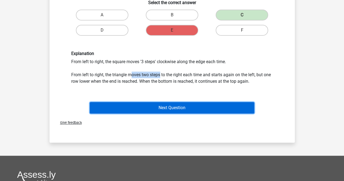
click at [185, 104] on button "Next Question" at bounding box center [172, 107] width 165 height 11
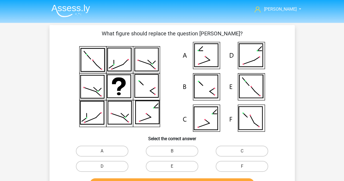
scroll to position [27, 0]
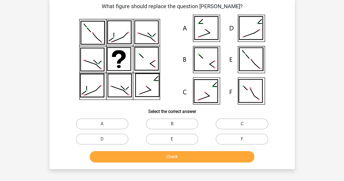
click at [152, 156] on button "Check" at bounding box center [172, 156] width 165 height 11
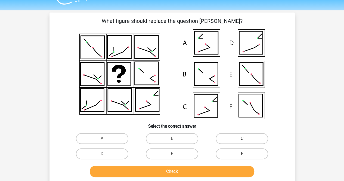
scroll to position [0, 0]
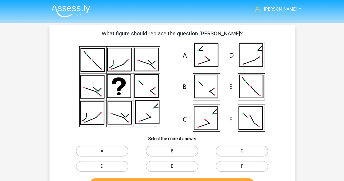
click at [102, 149] on label "A" at bounding box center [102, 151] width 53 height 11
click at [102, 151] on input "A" at bounding box center [104, 153] width 4 height 4
radio input "true"
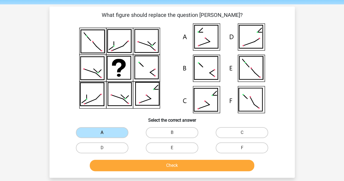
scroll to position [27, 0]
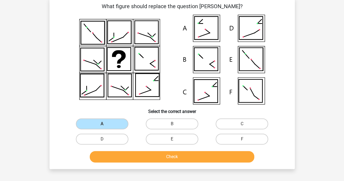
click at [157, 150] on div "Check" at bounding box center [172, 156] width 228 height 18
click at [164, 155] on button "Check" at bounding box center [172, 156] width 165 height 11
click at [181, 155] on button "Check" at bounding box center [172, 156] width 165 height 11
click at [182, 159] on button "Check" at bounding box center [172, 156] width 165 height 11
click at [111, 122] on label "A" at bounding box center [102, 123] width 53 height 11
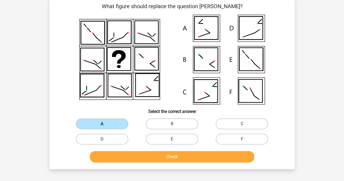
click at [106, 124] on input "A" at bounding box center [104, 126] width 4 height 4
click at [150, 159] on button "Check" at bounding box center [172, 156] width 165 height 11
click at [121, 125] on label "A" at bounding box center [102, 123] width 53 height 11
click at [106, 125] on input "A" at bounding box center [104, 126] width 4 height 4
click at [159, 124] on label "B" at bounding box center [172, 123] width 53 height 11
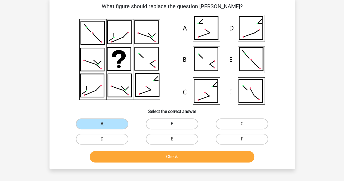
click at [172, 124] on input "B" at bounding box center [174, 126] width 4 height 4
radio input "true"
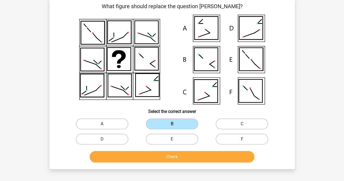
click at [125, 125] on label "A" at bounding box center [102, 123] width 53 height 11
click at [106, 125] on input "A" at bounding box center [104, 126] width 4 height 4
radio input "true"
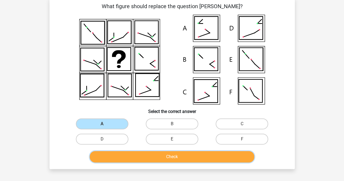
click at [153, 158] on button "Check" at bounding box center [172, 156] width 165 height 11
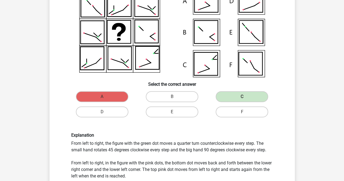
scroll to position [82, 0]
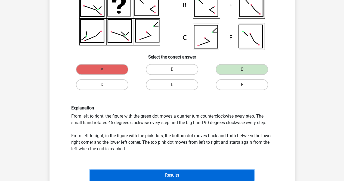
click at [195, 173] on button "Results" at bounding box center [172, 174] width 165 height 11
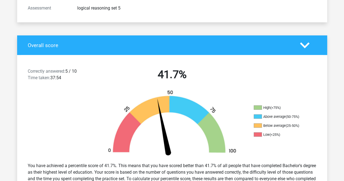
scroll to position [82, 0]
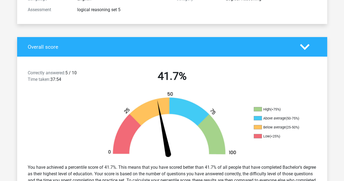
click at [310, 44] on div at bounding box center [308, 47] width 25 height 10
click at [304, 47] on polygon at bounding box center [305, 47] width 10 height 6
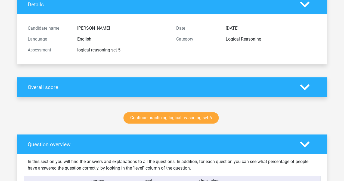
scroll to position [0, 0]
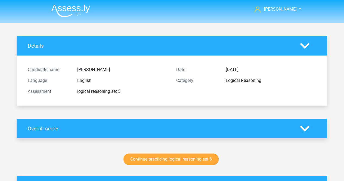
click at [80, 10] on img at bounding box center [70, 10] width 39 height 13
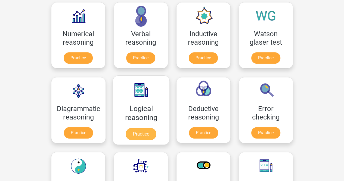
scroll to position [82, 0]
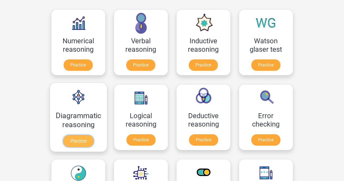
click at [85, 135] on link "Practice" at bounding box center [78, 141] width 30 height 12
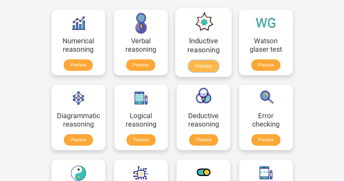
click at [203, 60] on link "Practice" at bounding box center [203, 66] width 30 height 12
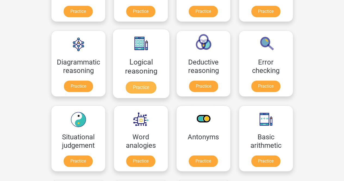
scroll to position [136, 0]
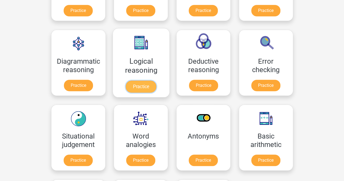
click at [140, 81] on link "Practice" at bounding box center [141, 87] width 30 height 12
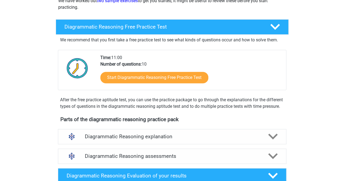
scroll to position [54, 0]
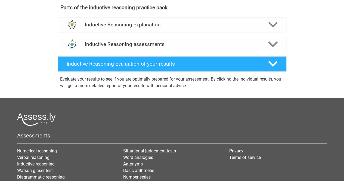
scroll to position [163, 0]
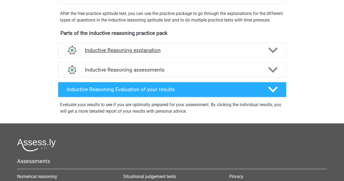
click at [155, 53] on h4 "Inductive Reasoning explanation" at bounding box center [172, 50] width 175 height 6
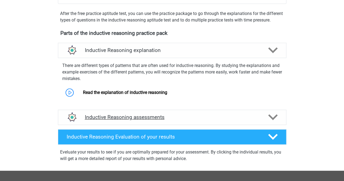
click at [128, 120] on h4 "Inductive Reasoning assessments" at bounding box center [172, 117] width 175 height 6
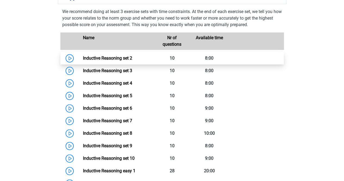
scroll to position [272, 0]
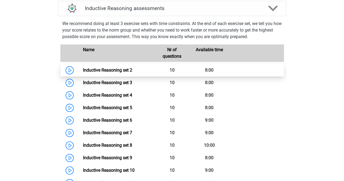
click at [83, 73] on link "Inductive Reasoning set 2" at bounding box center [107, 69] width 49 height 5
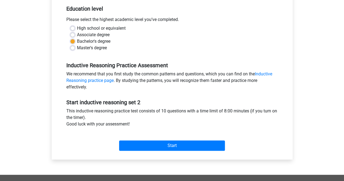
scroll to position [136, 0]
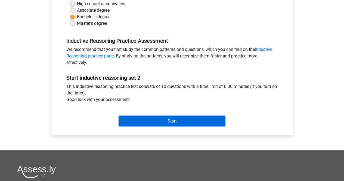
click at [157, 121] on input "Start" at bounding box center [172, 121] width 106 height 10
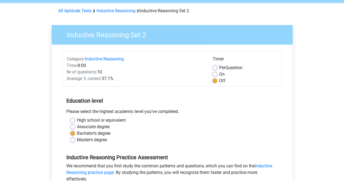
scroll to position [0, 0]
